Goal: Check status: Check status

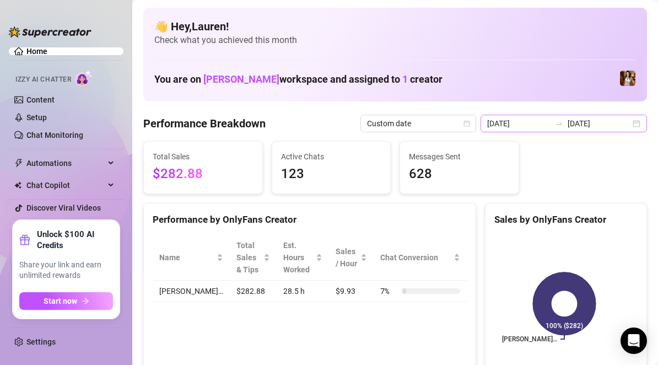
click at [631, 121] on div "[DATE] [DATE]" at bounding box center [564, 124] width 167 height 18
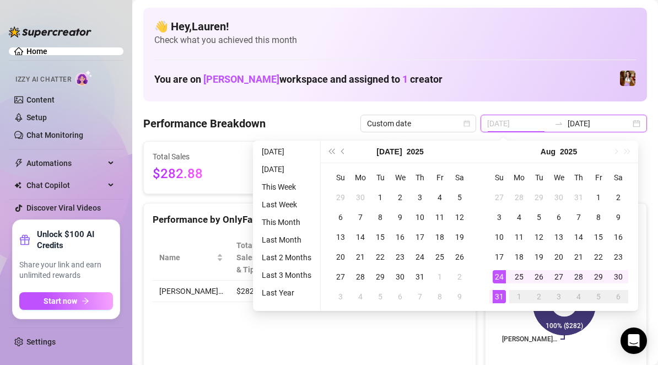
type input "[DATE]"
click at [495, 273] on div "24" at bounding box center [499, 276] width 13 height 13
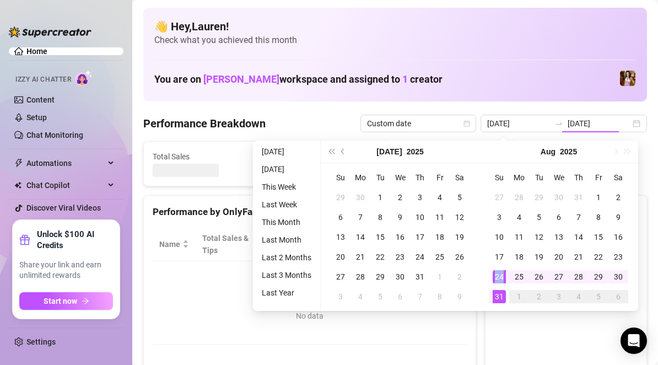
type input "[DATE]"
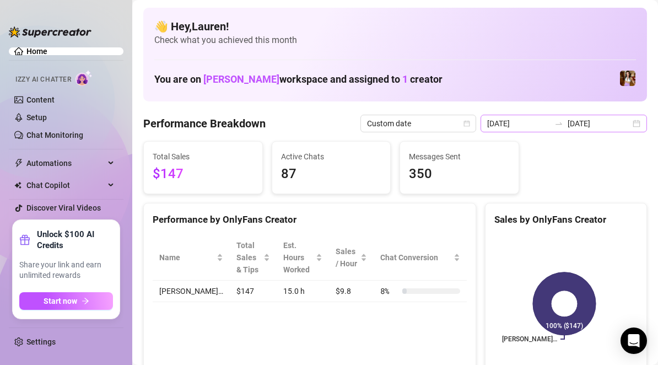
click at [629, 122] on div "[DATE] [DATE]" at bounding box center [564, 124] width 167 height 18
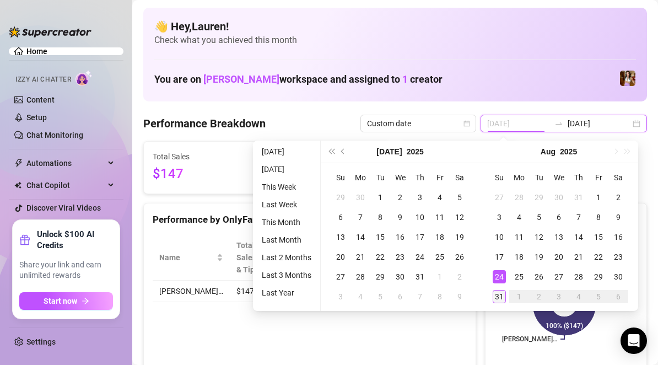
type input "[DATE]"
click at [497, 293] on div "31" at bounding box center [499, 296] width 13 height 13
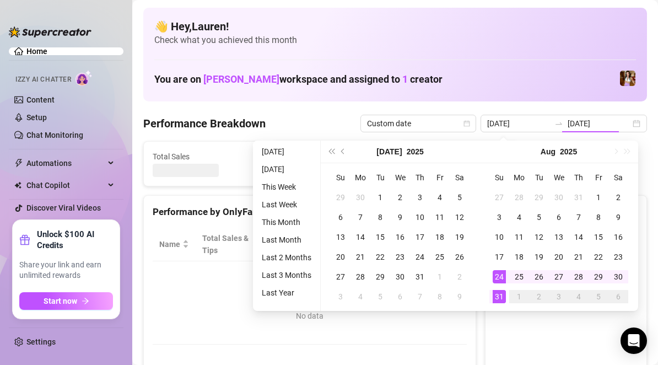
type input "[DATE]"
